Goal: Task Accomplishment & Management: Manage account settings

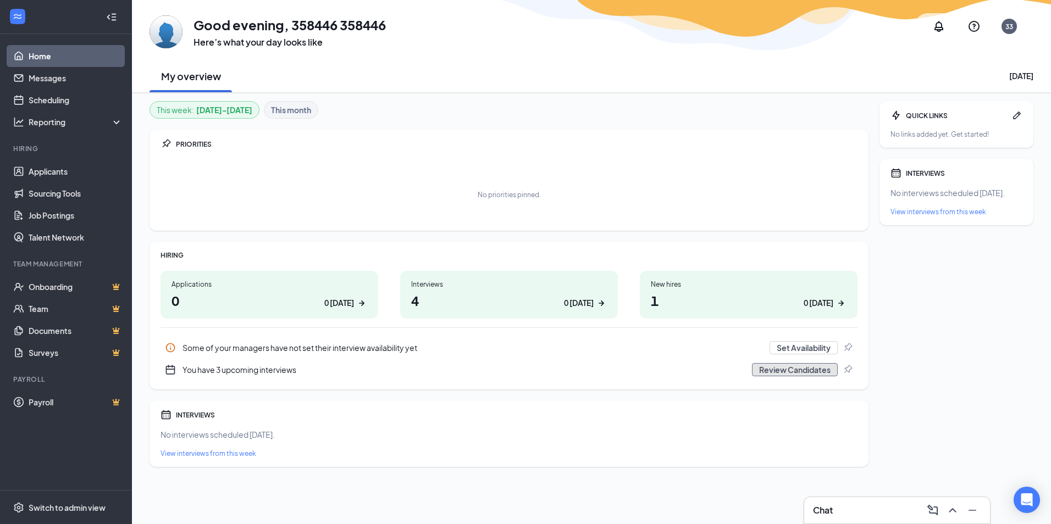
click at [800, 370] on button "Review Candidates" at bounding box center [795, 369] width 86 height 13
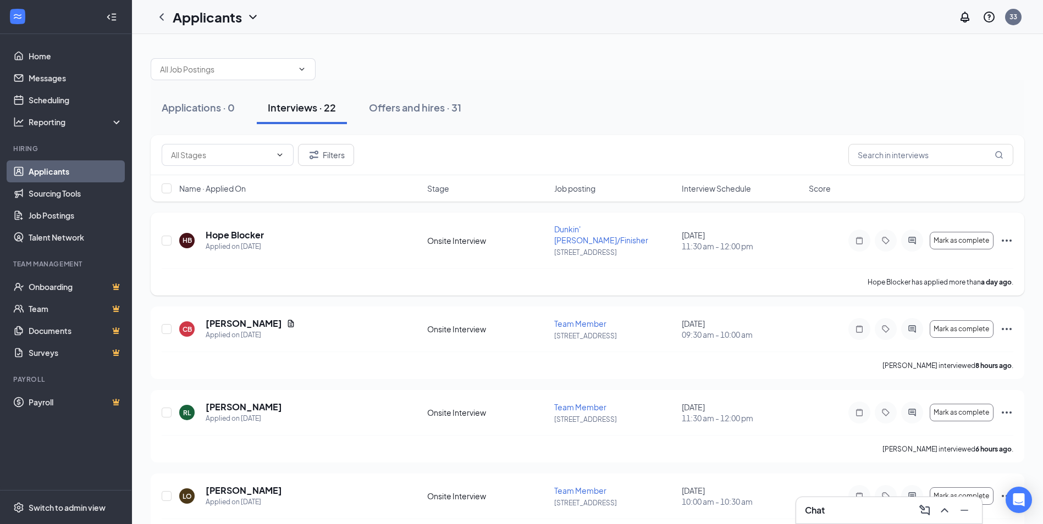
click at [1005, 238] on icon "Ellipses" at bounding box center [1006, 240] width 13 height 13
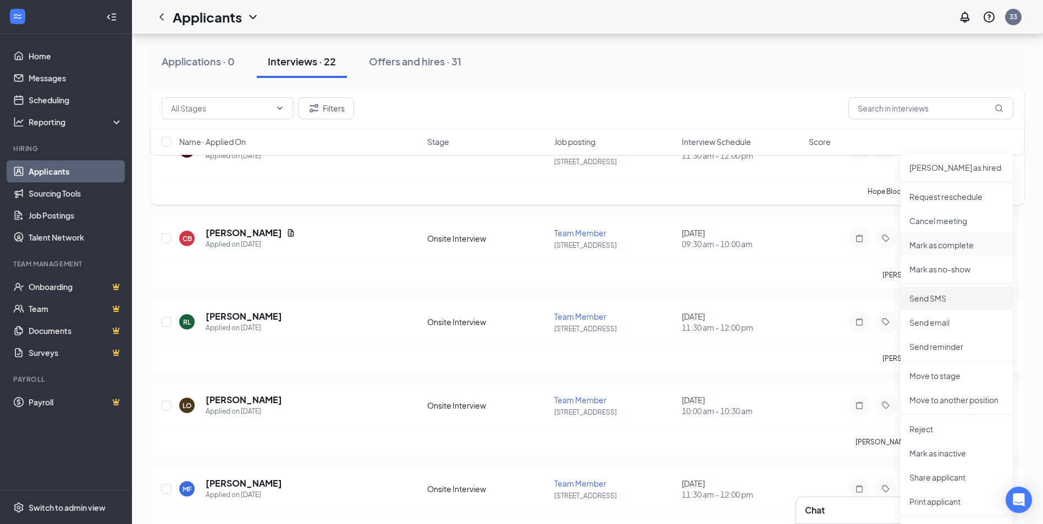
scroll to position [165, 0]
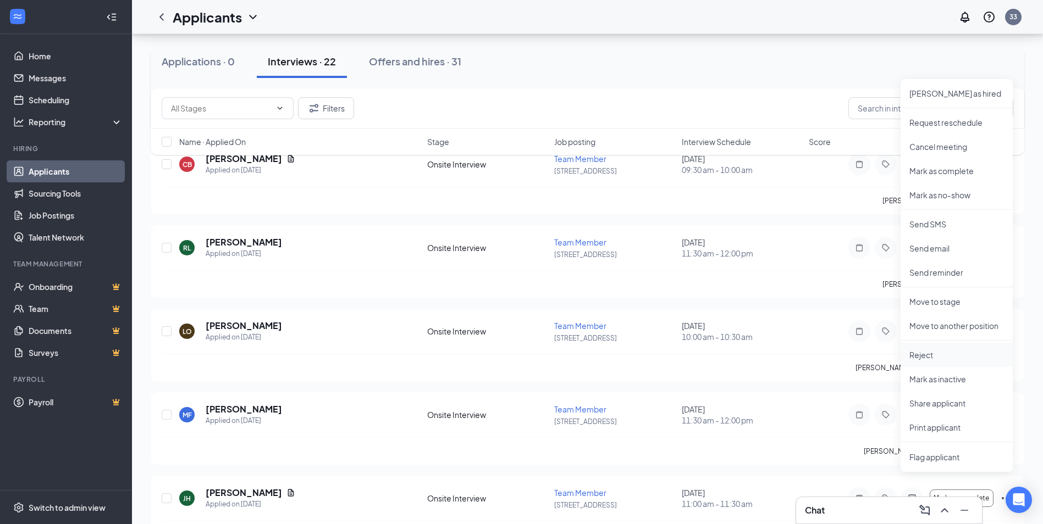
click at [920, 350] on p "Reject" at bounding box center [956, 355] width 95 height 11
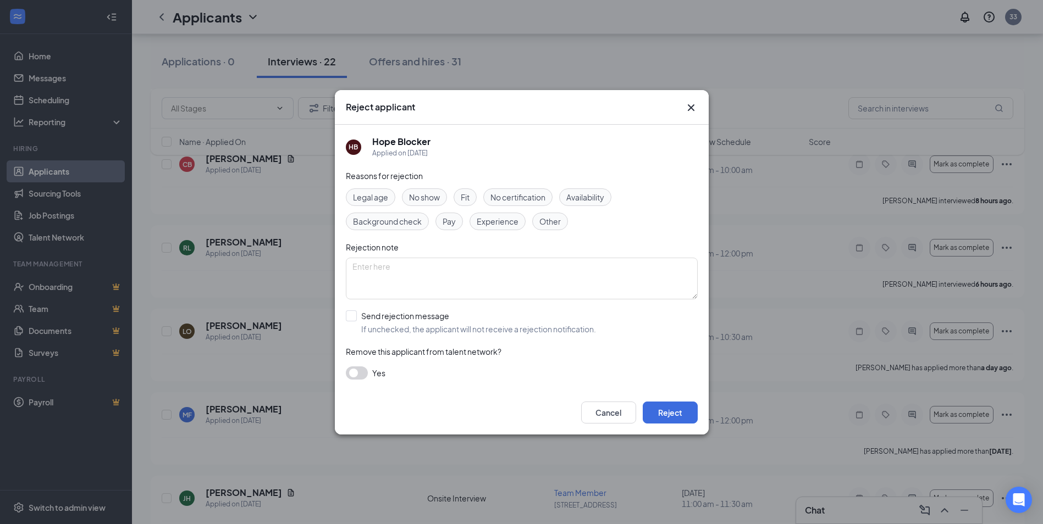
click at [357, 313] on input "Send rejection message If unchecked, the applicant will not receive a rejection…" at bounding box center [471, 323] width 250 height 24
checkbox input "true"
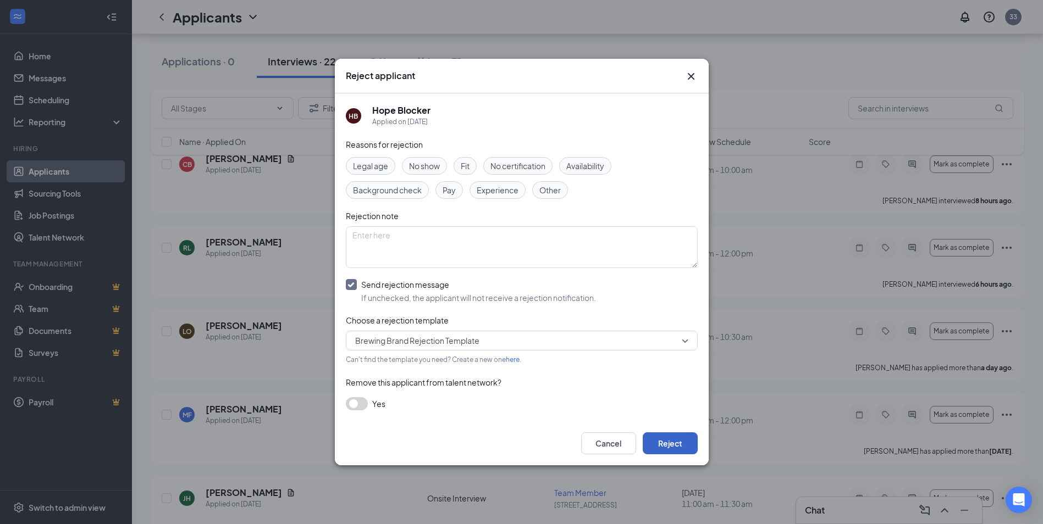
click at [676, 440] on button "Reject" at bounding box center [670, 444] width 55 height 22
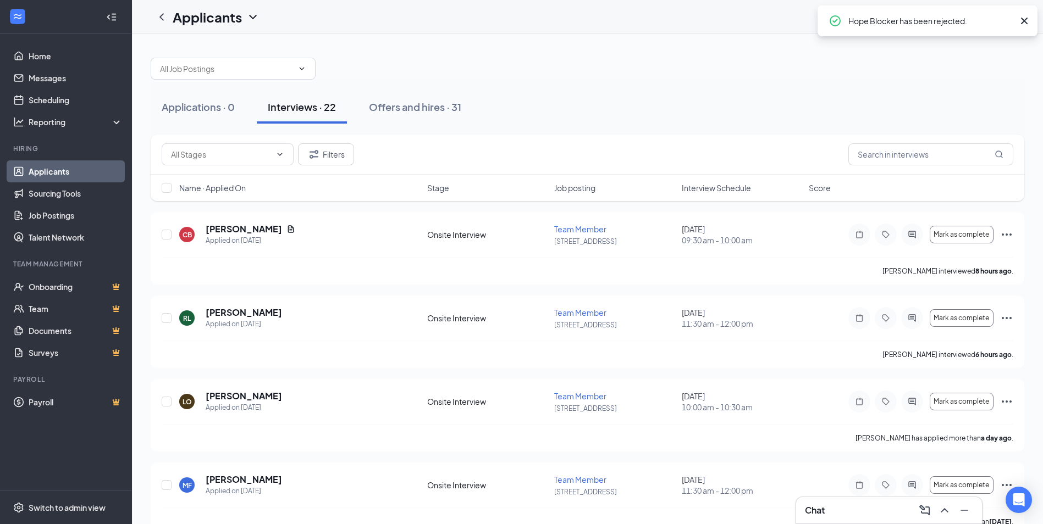
scroll to position [0, 0]
click at [1008, 233] on icon "Ellipses" at bounding box center [1006, 235] width 13 height 13
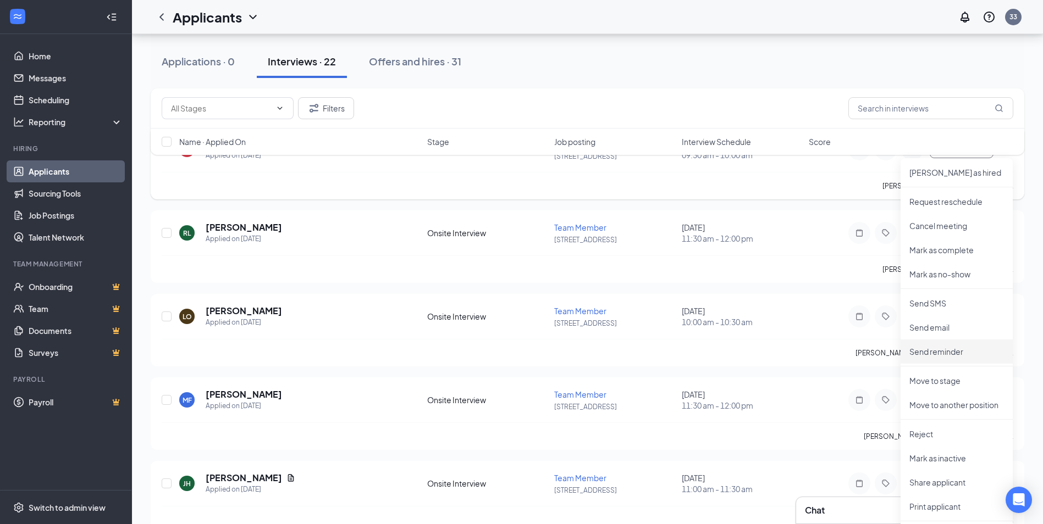
scroll to position [110, 0]
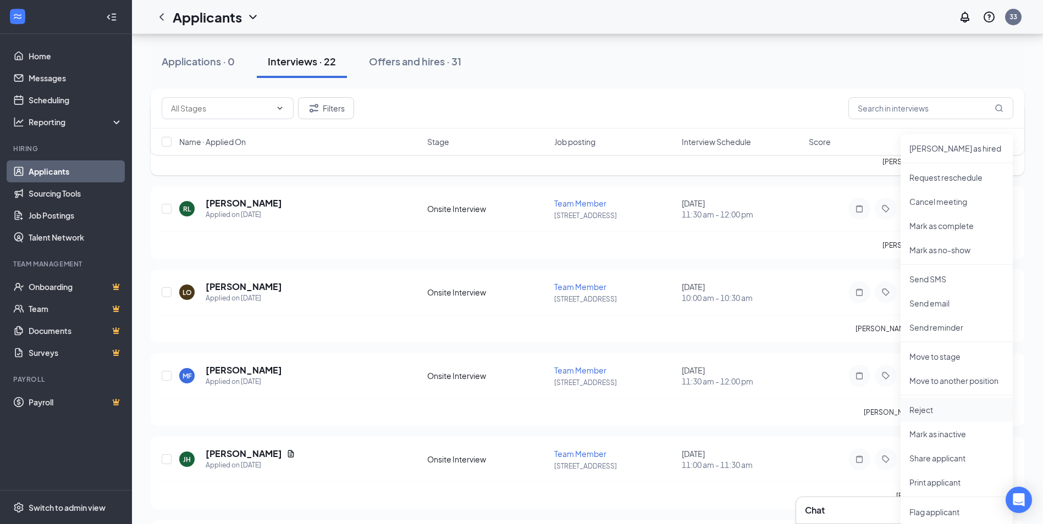
click at [923, 404] on li "Reject" at bounding box center [956, 410] width 112 height 24
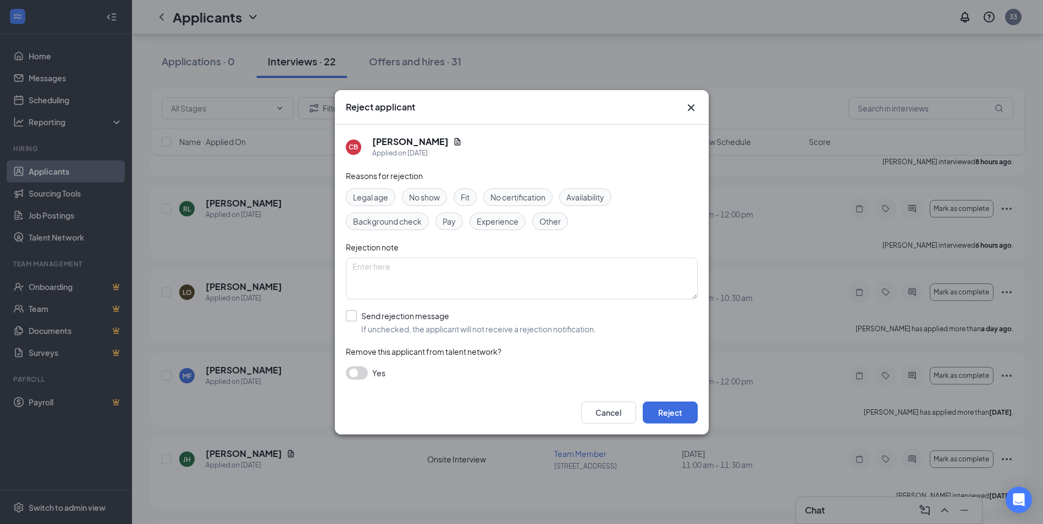
click at [417, 314] on input "Send rejection message If unchecked, the applicant will not receive a rejection…" at bounding box center [471, 323] width 250 height 24
checkbox input "true"
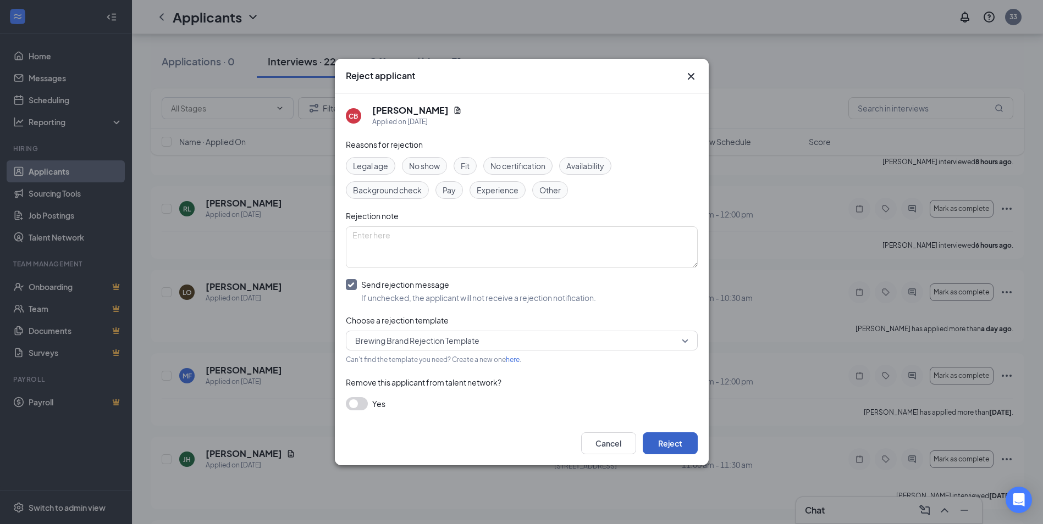
click at [669, 438] on button "Reject" at bounding box center [670, 444] width 55 height 22
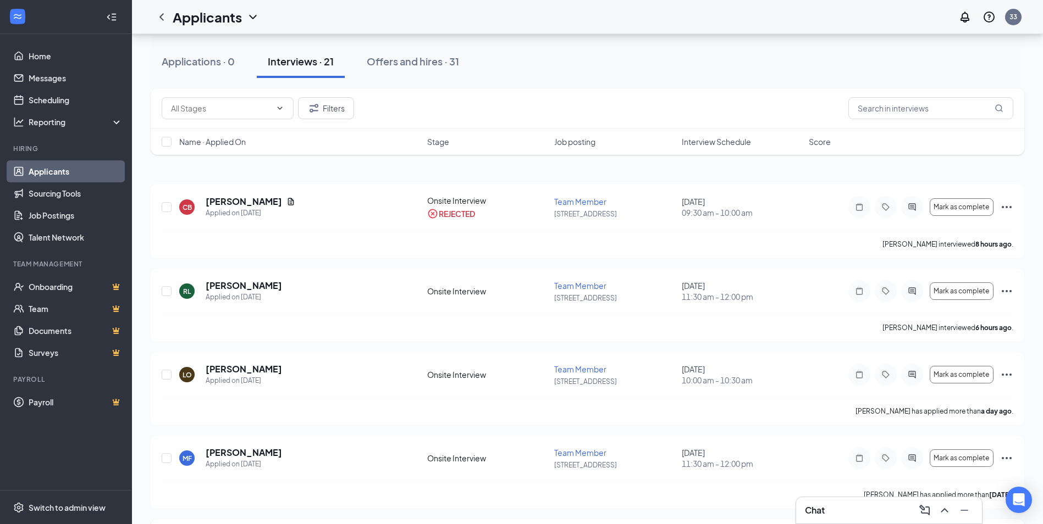
scroll to position [0, 0]
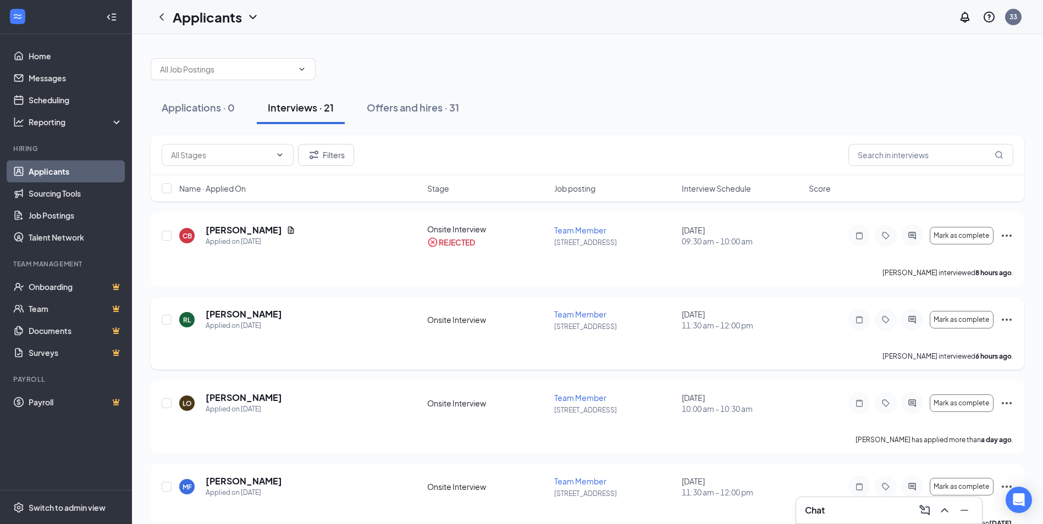
click at [1004, 320] on icon "Ellipses" at bounding box center [1006, 319] width 13 height 13
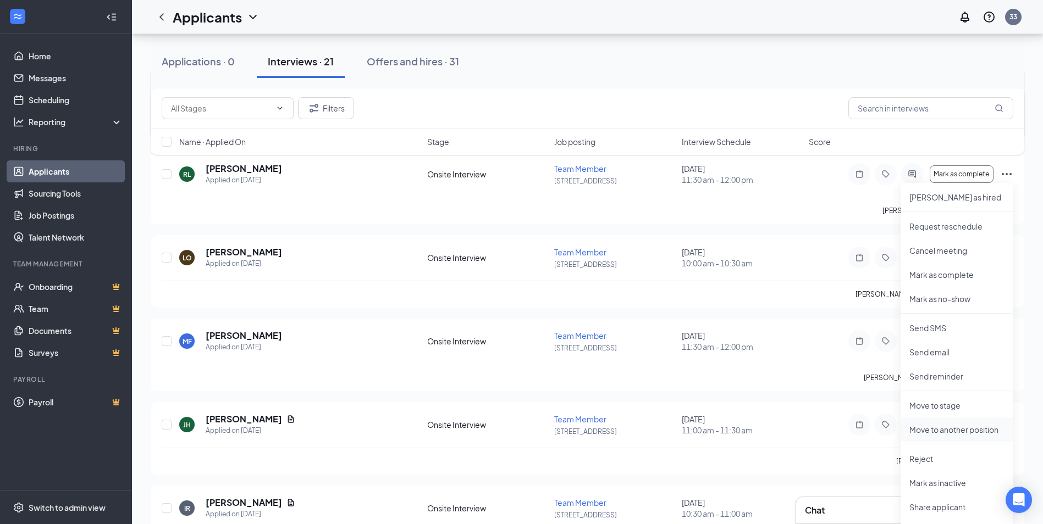
scroll to position [165, 0]
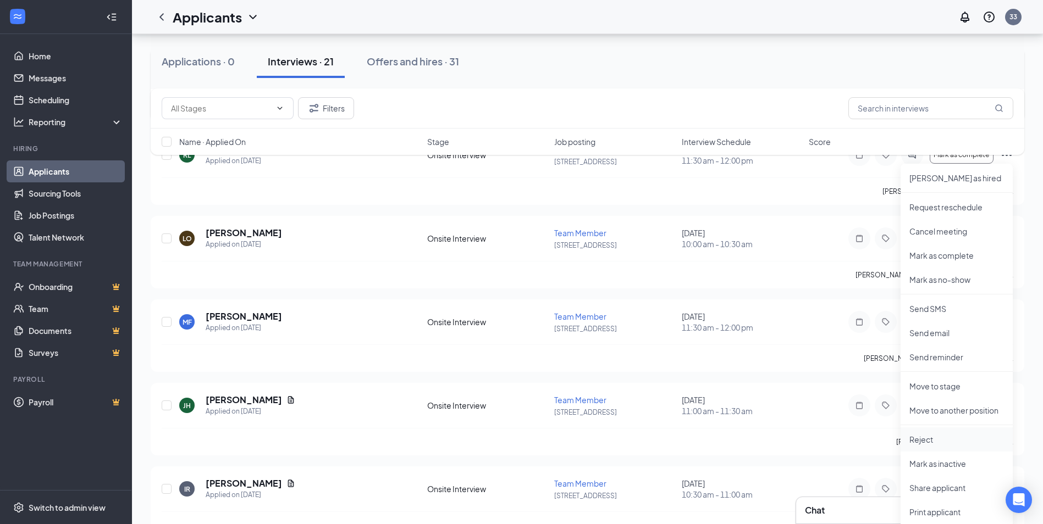
click at [929, 440] on p "Reject" at bounding box center [956, 439] width 95 height 11
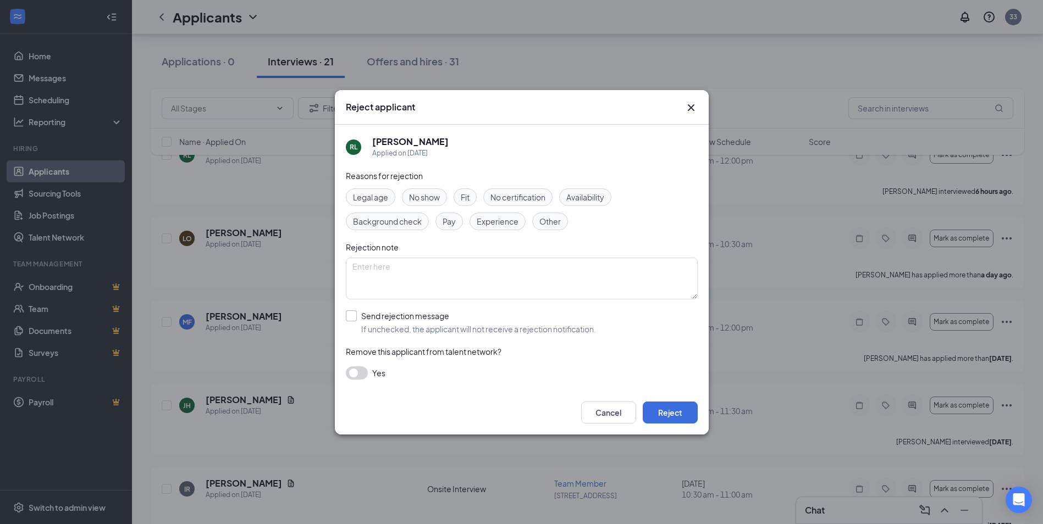
click at [419, 318] on input "Send rejection message If unchecked, the applicant will not receive a rejection…" at bounding box center [471, 323] width 250 height 24
checkbox input "true"
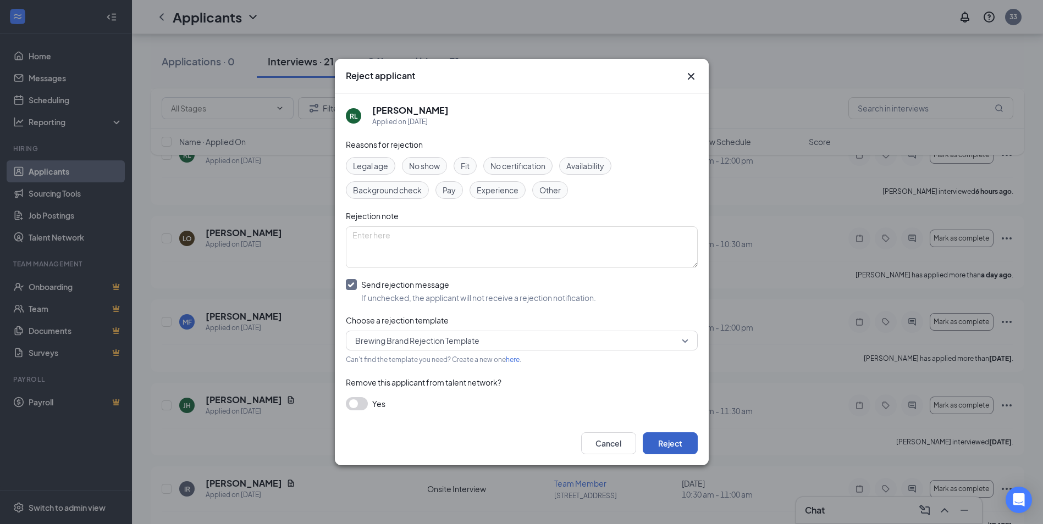
click at [665, 441] on button "Reject" at bounding box center [670, 444] width 55 height 22
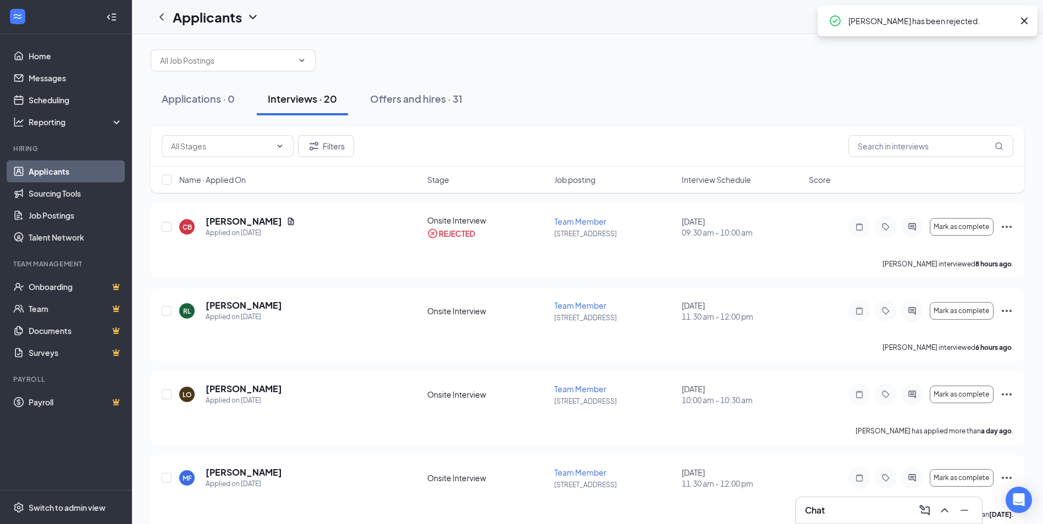
scroll to position [0, 0]
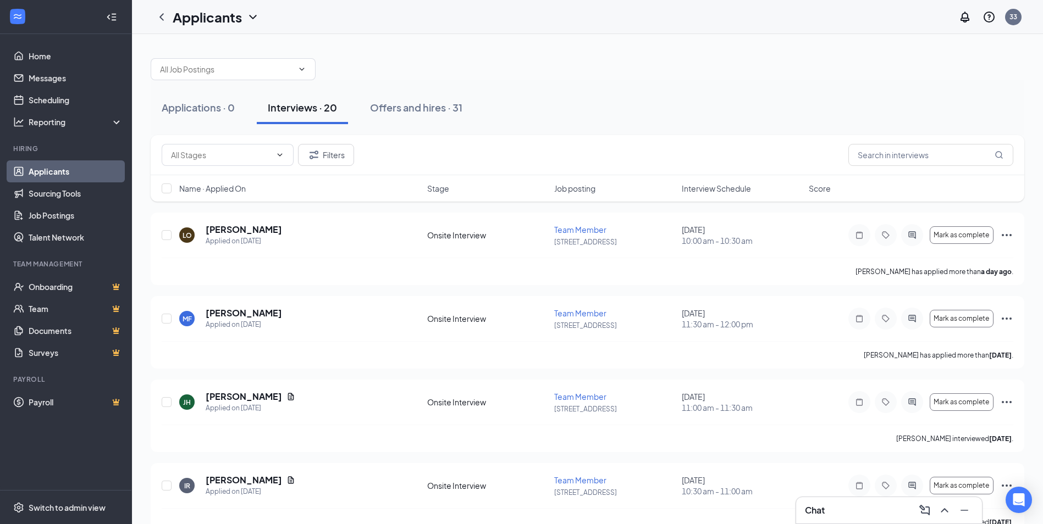
click at [742, 137] on div "Filters" at bounding box center [587, 155] width 873 height 40
